Goal: Find specific page/section: Find specific page/section

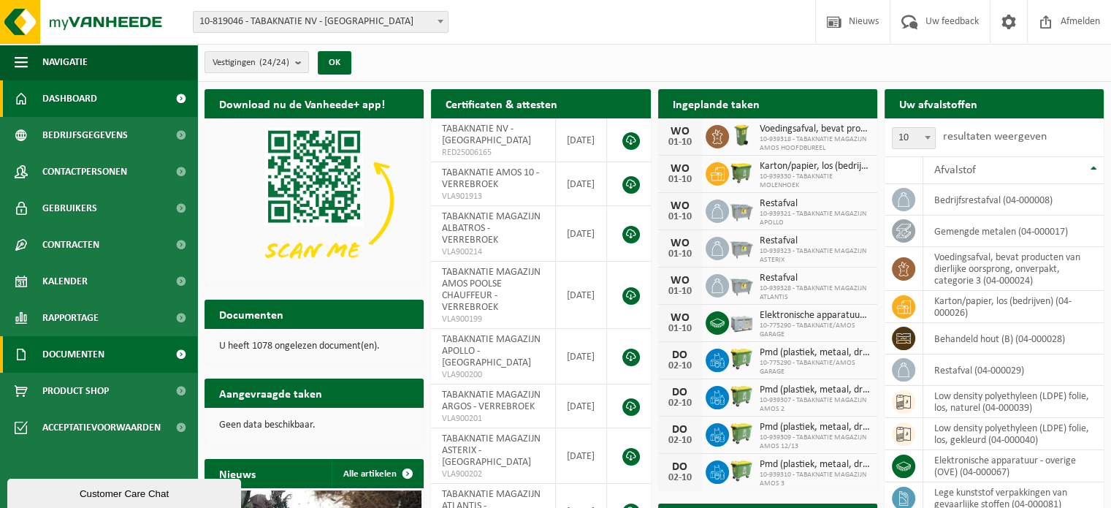
click at [82, 360] on span "Documenten" at bounding box center [73, 354] width 62 height 37
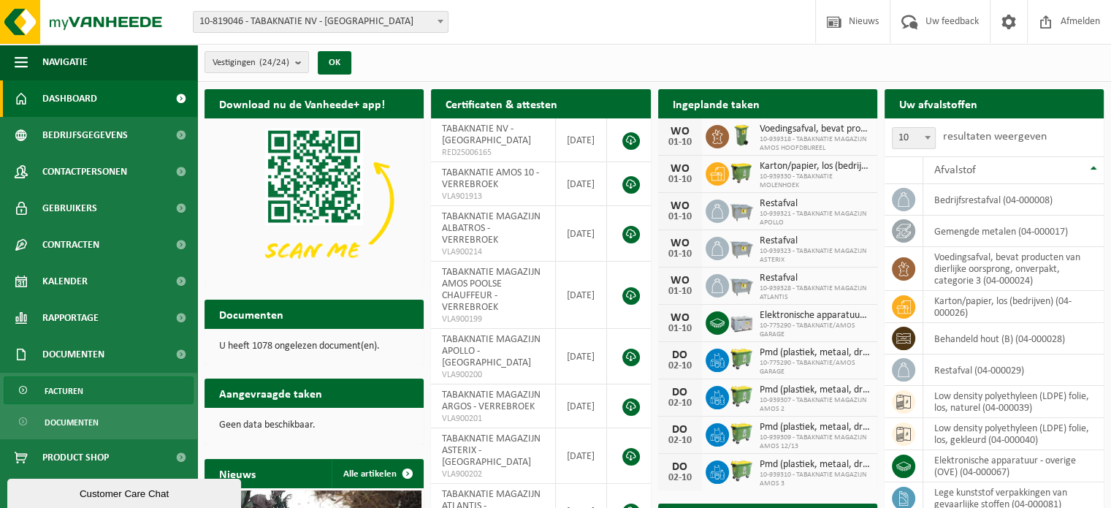
click at [70, 393] on span "Facturen" at bounding box center [64, 391] width 39 height 28
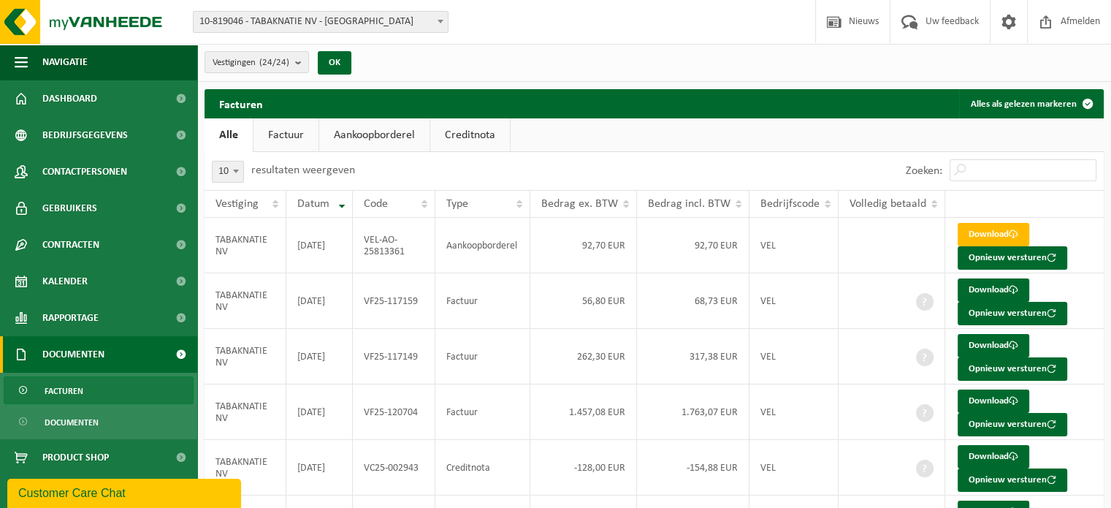
click at [483, 133] on link "Creditnota" at bounding box center [470, 135] width 80 height 34
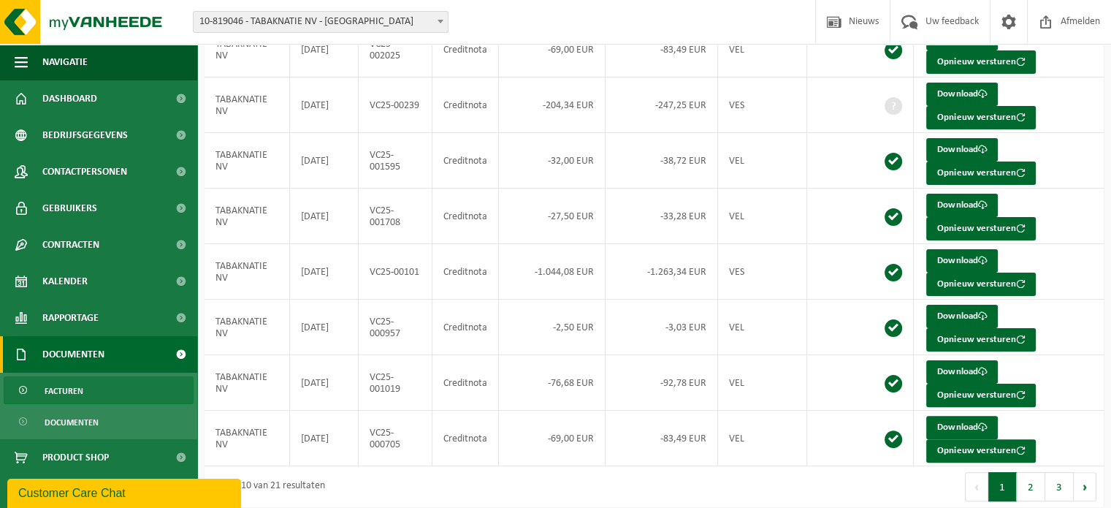
scroll to position [314, 0]
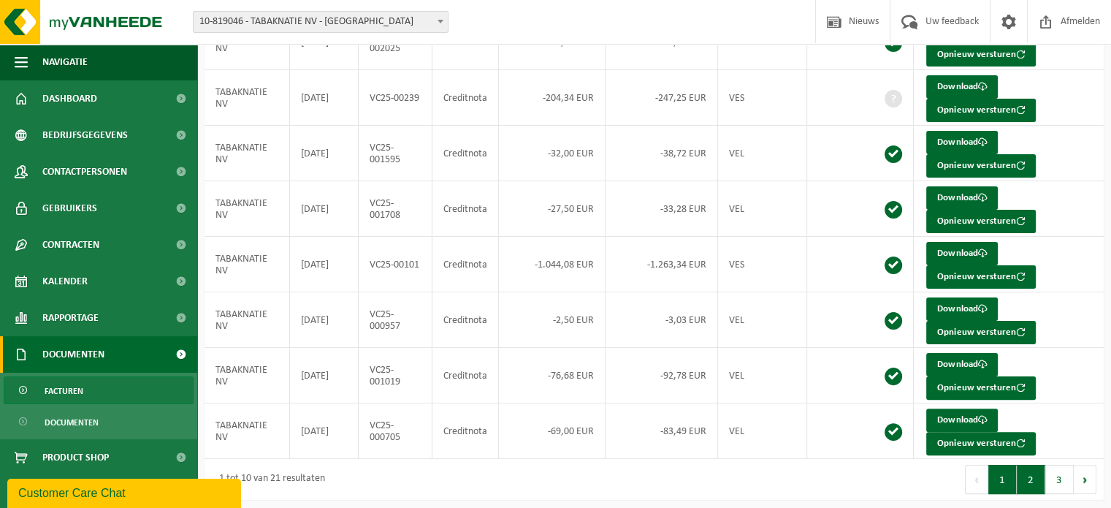
click at [1032, 481] on button "2" at bounding box center [1031, 479] width 28 height 29
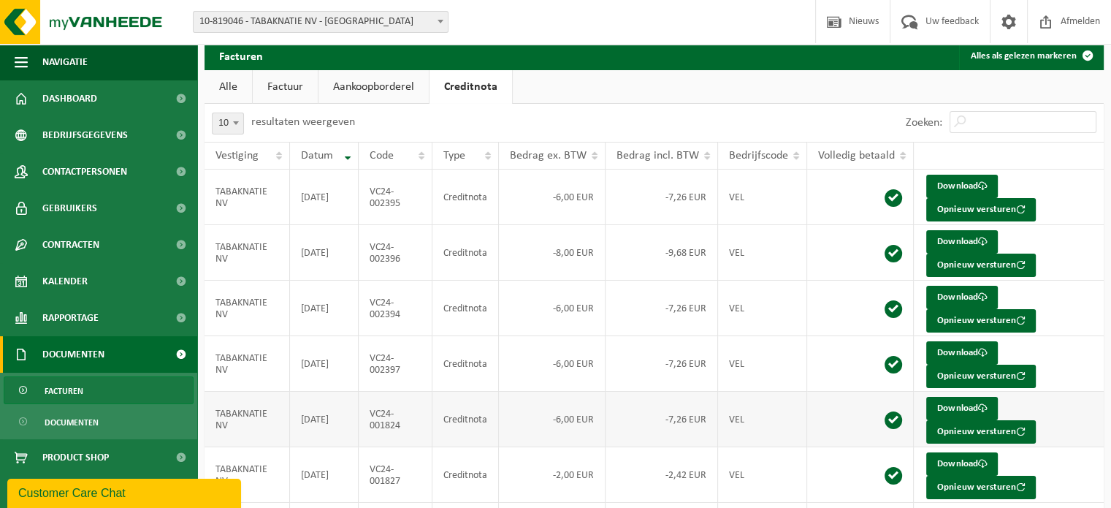
scroll to position [0, 0]
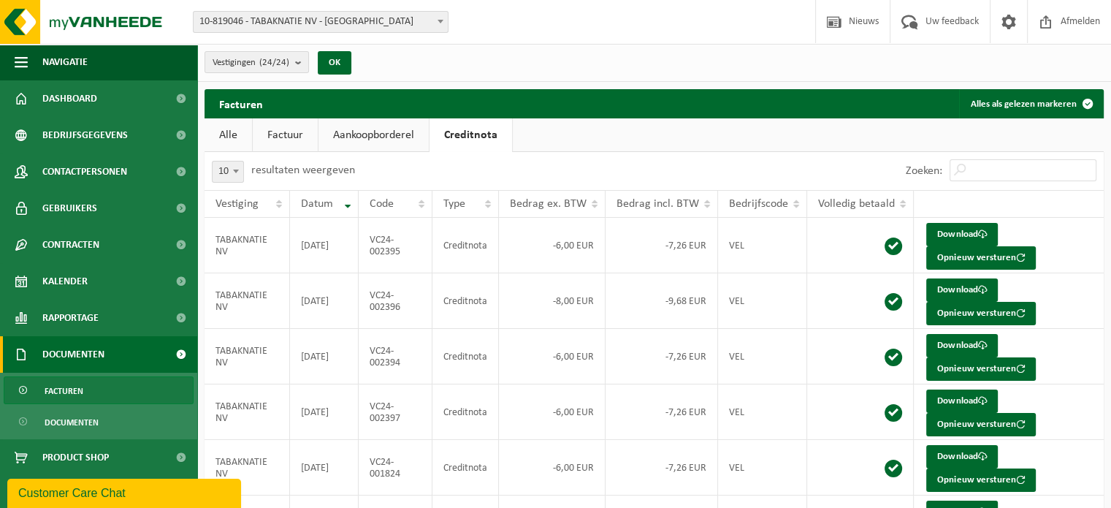
click at [224, 131] on link "Alle" at bounding box center [228, 135] width 47 height 34
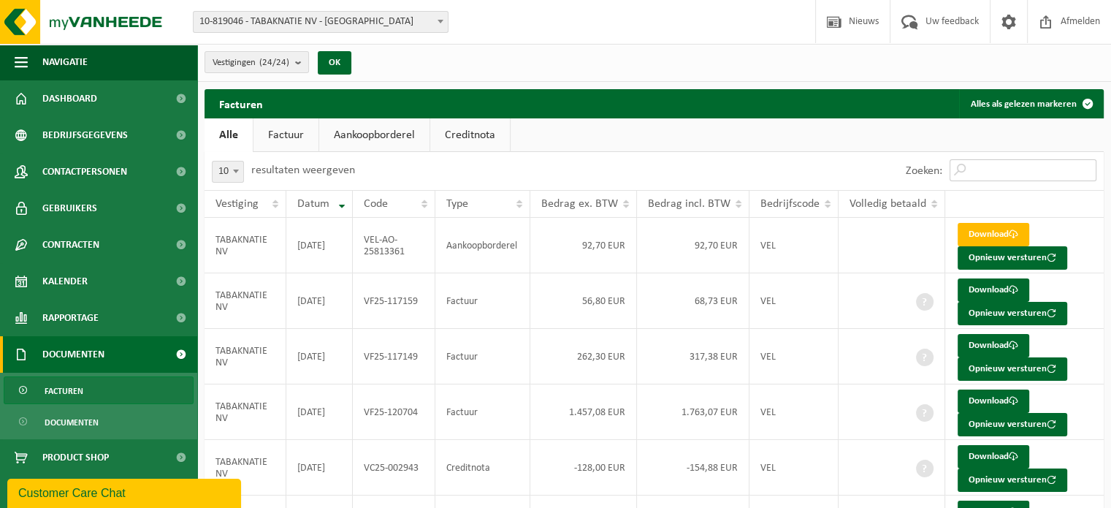
click at [1015, 172] on input "Zoeken:" at bounding box center [1023, 170] width 147 height 22
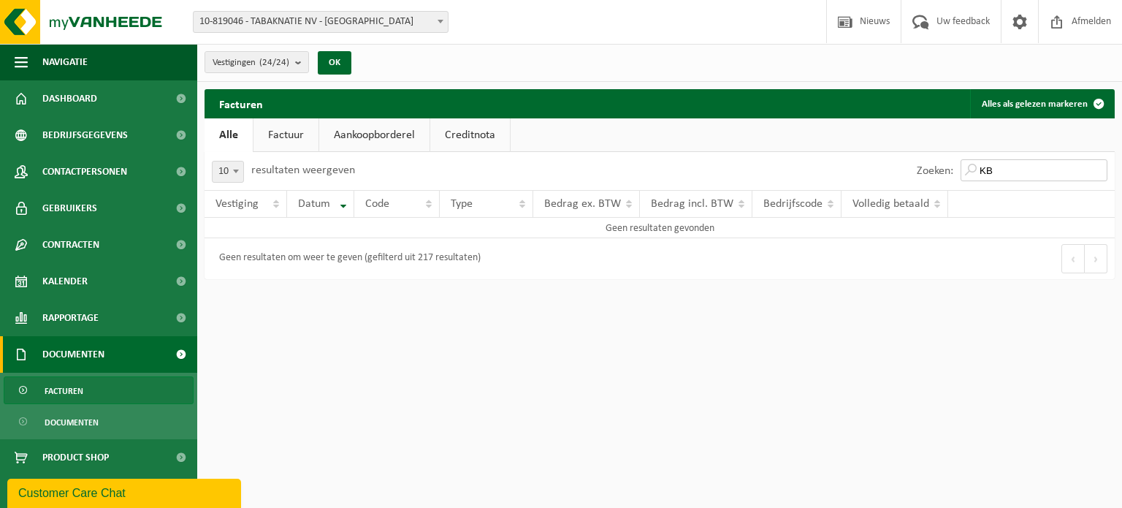
type input "K"
